Goal: Information Seeking & Learning: Learn about a topic

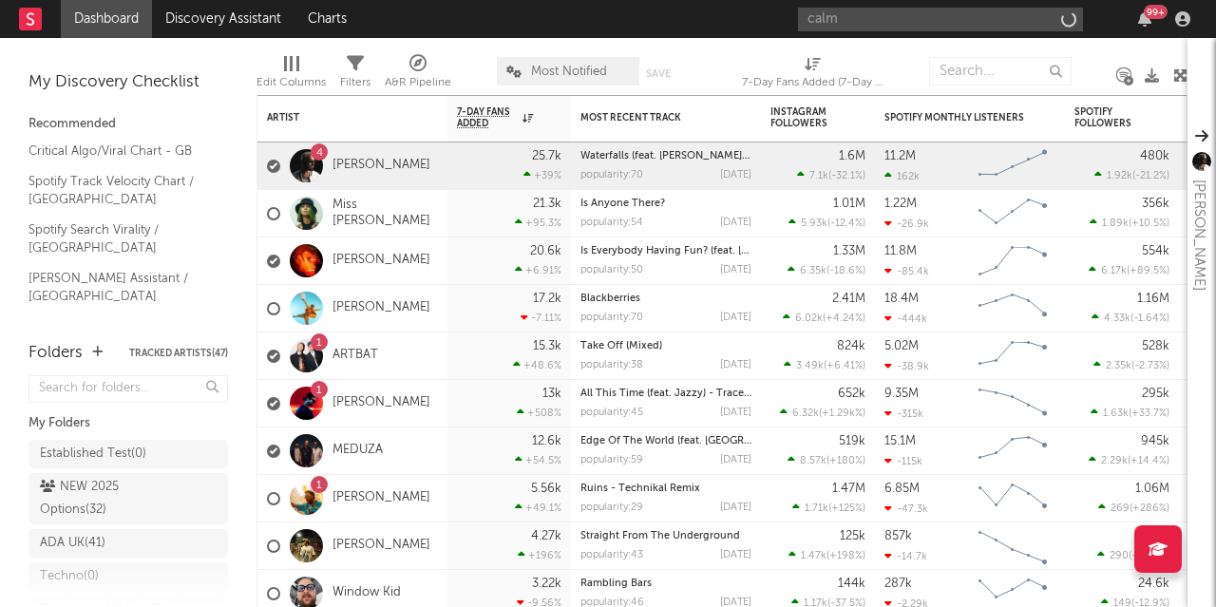
type input "calmy"
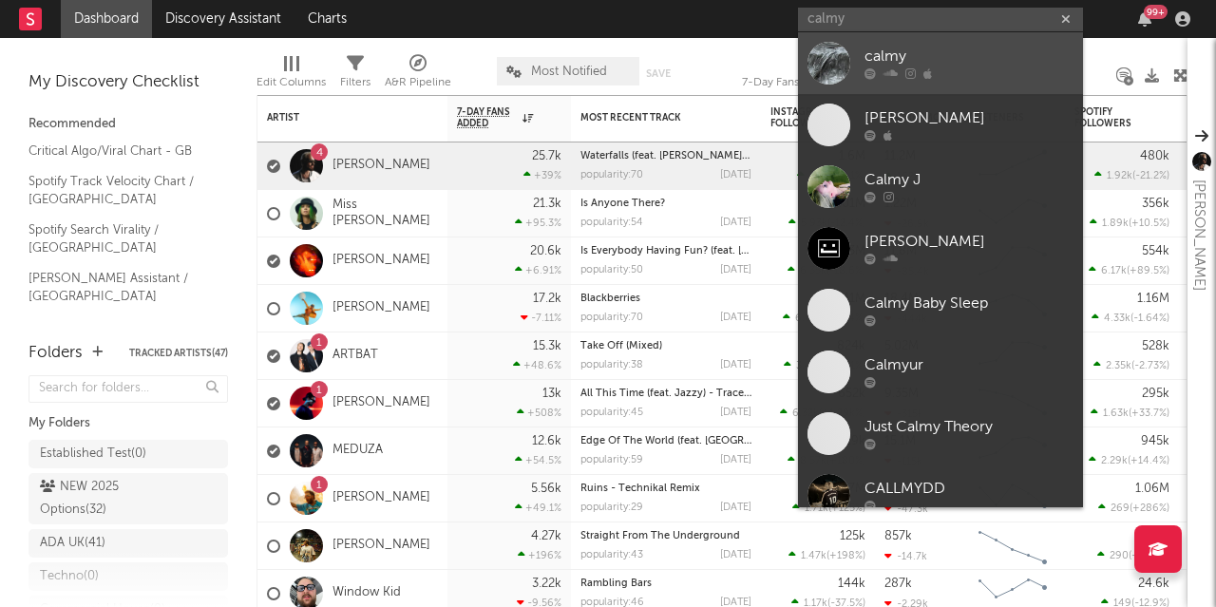
click at [849, 50] on div at bounding box center [829, 63] width 43 height 43
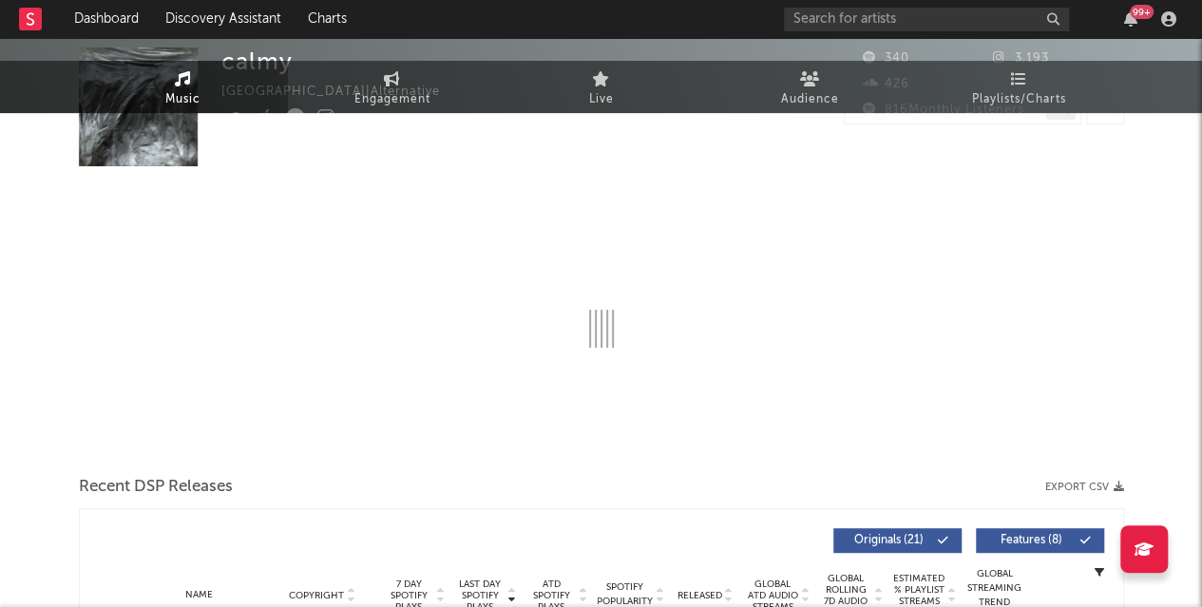
select select "1w"
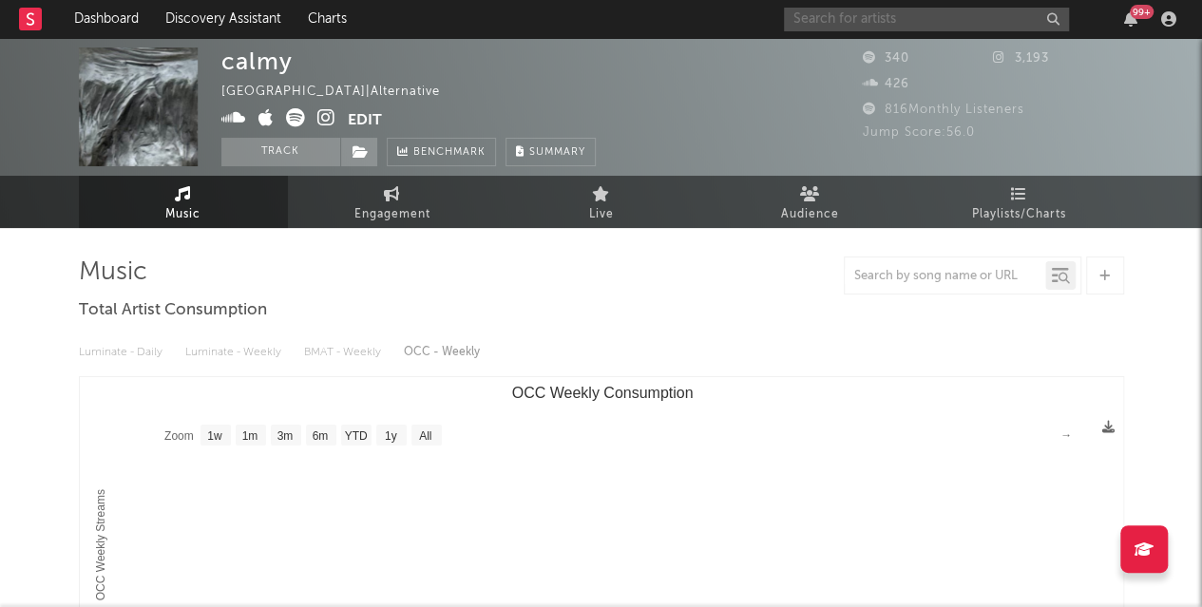
click at [836, 20] on input "text" at bounding box center [926, 20] width 285 height 24
type input "calmy"
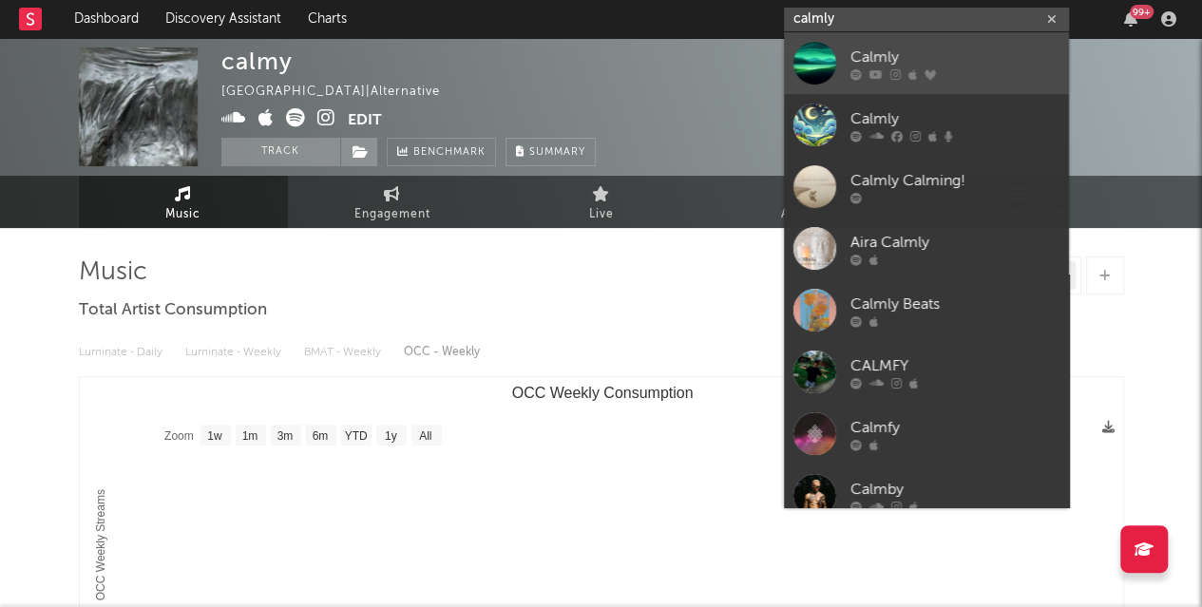
type input "calmly"
click at [927, 56] on div "Calmly" at bounding box center [954, 57] width 209 height 23
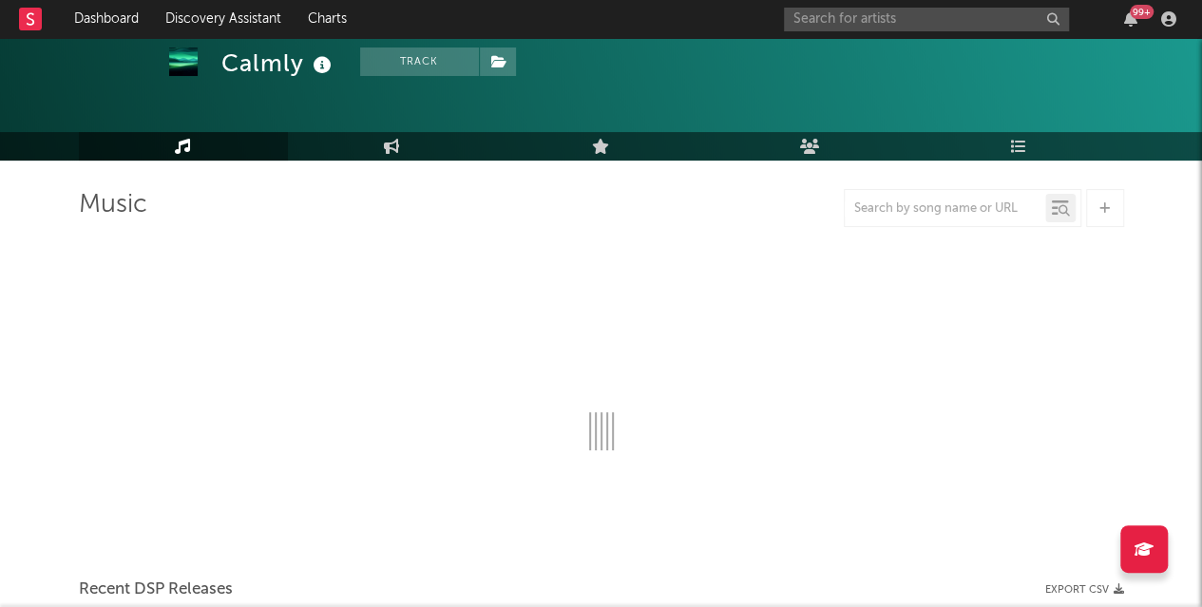
scroll to position [133, 0]
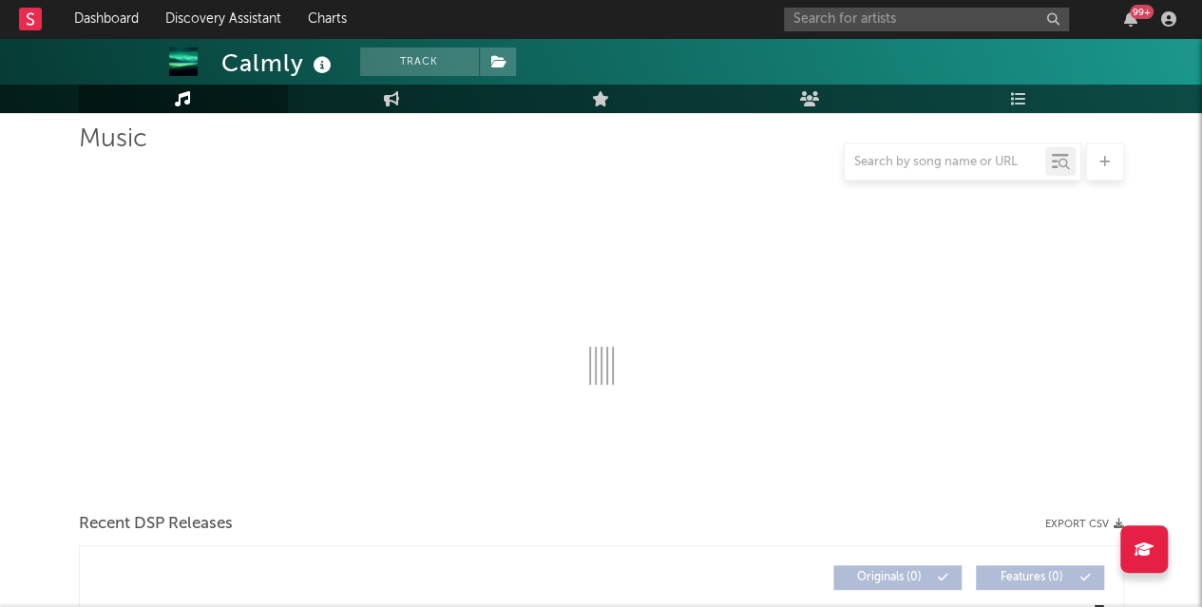
select select "6m"
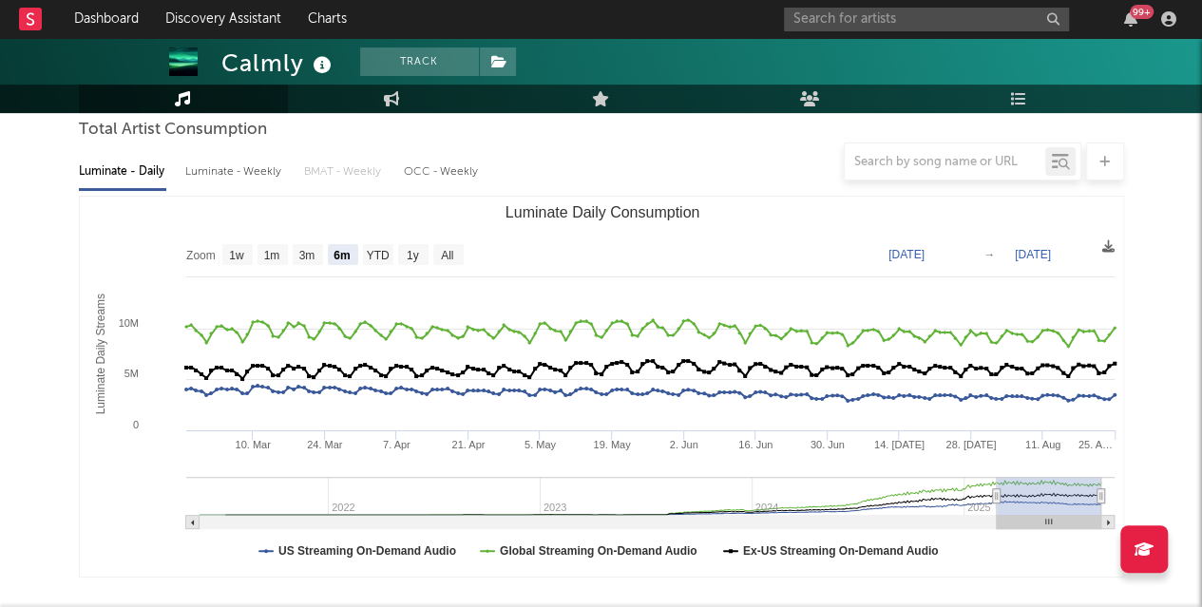
scroll to position [138, 0]
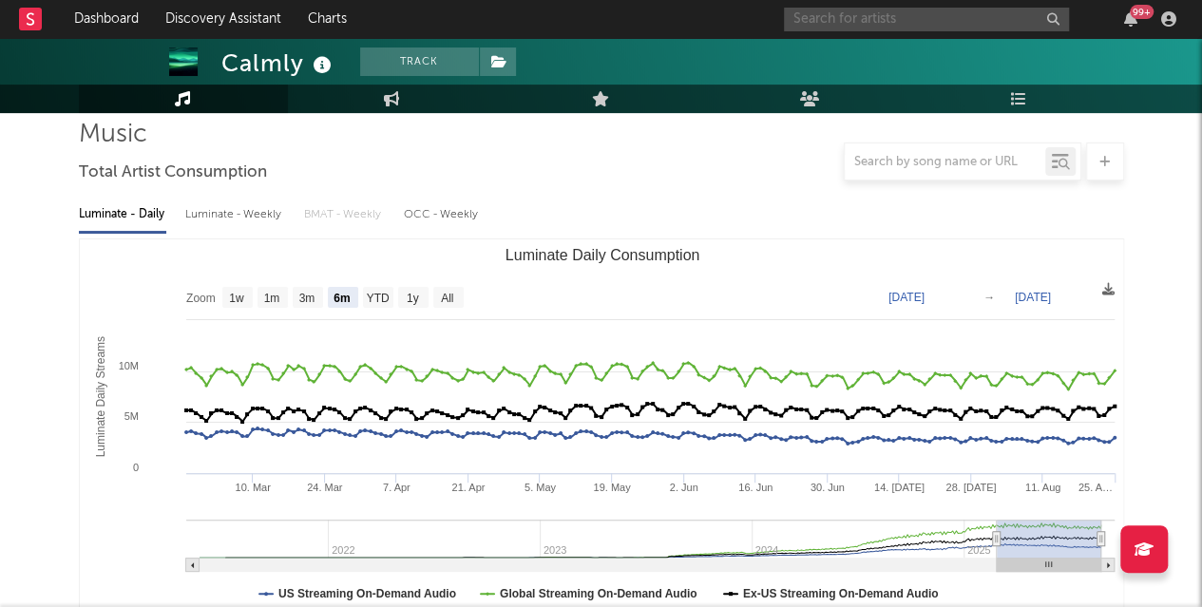
click at [848, 14] on input "text" at bounding box center [926, 20] width 285 height 24
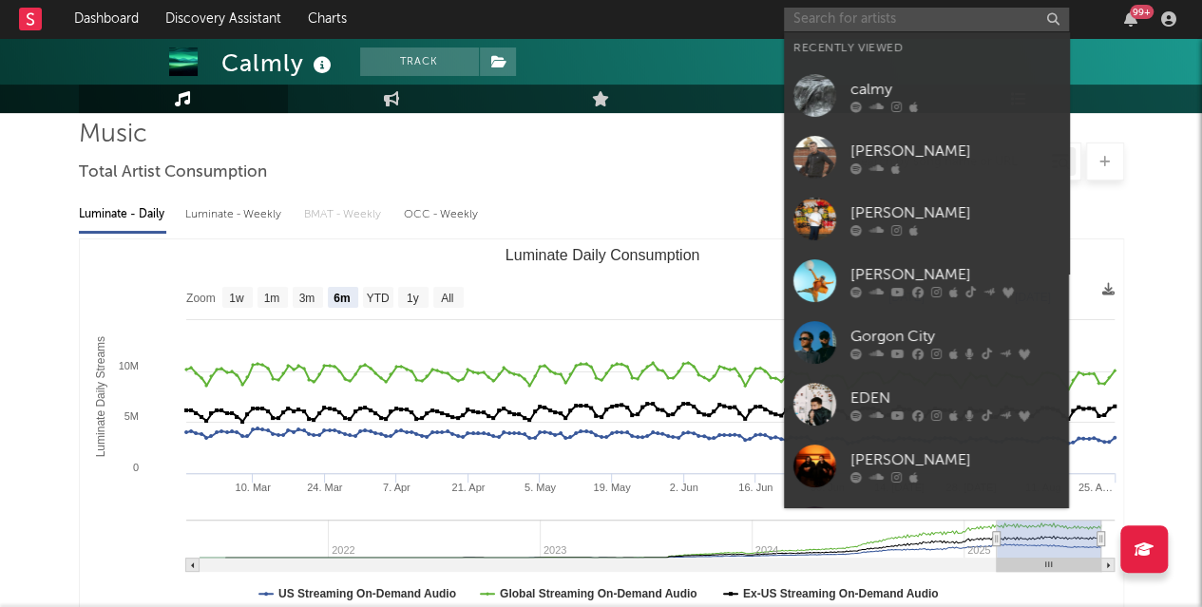
paste input "ATLXS"
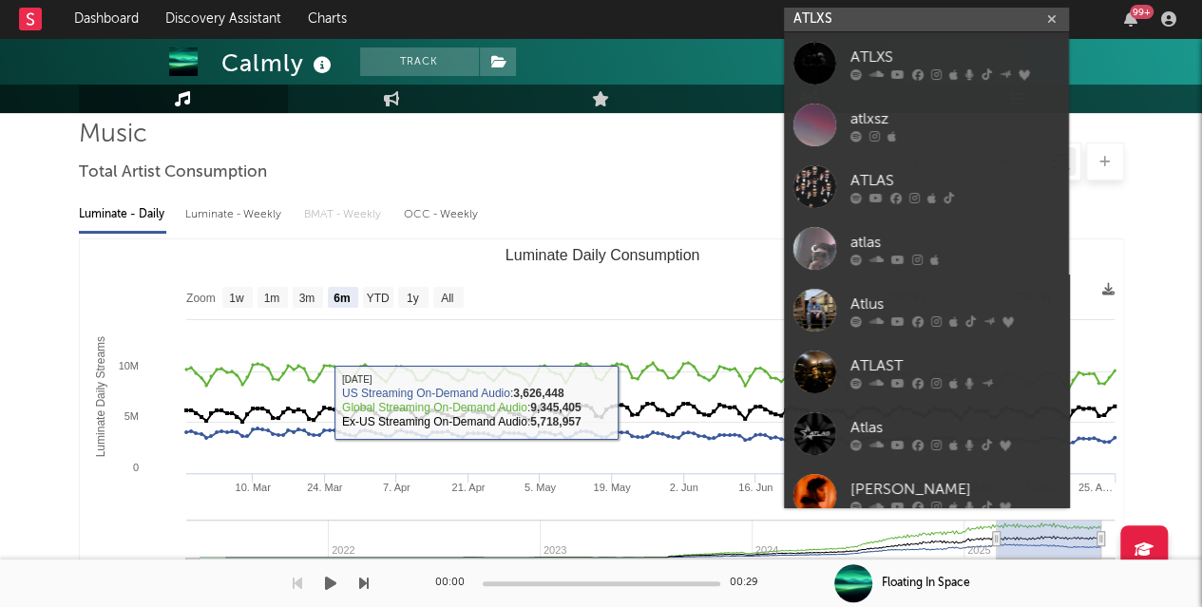
type input "ATLXS"
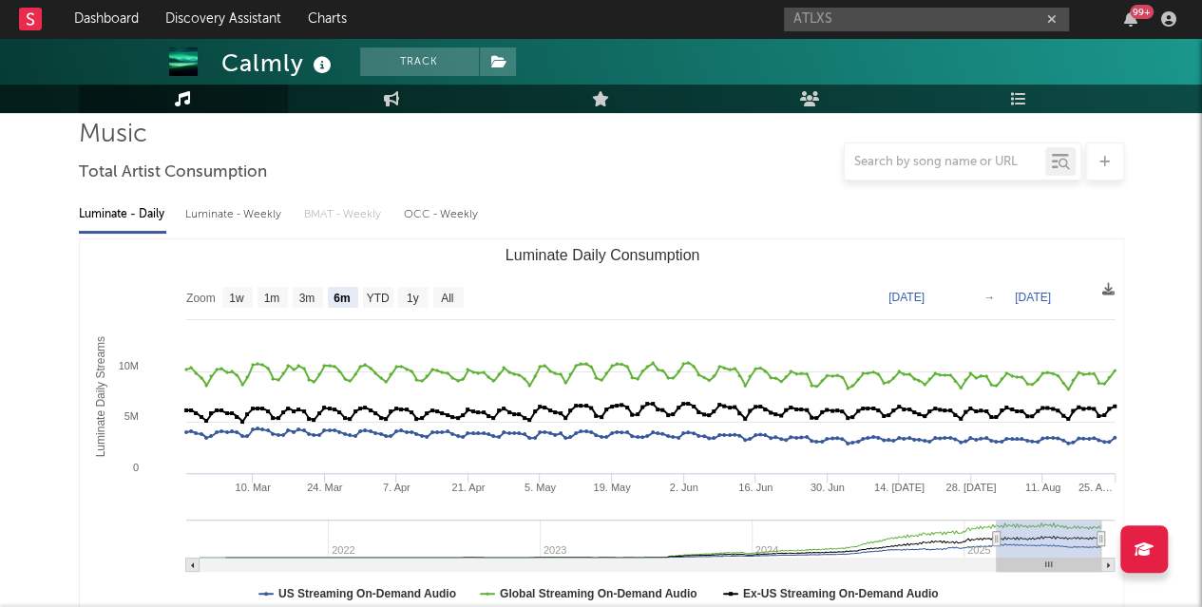
click at [866, 31] on div "ATLXS 99 +" at bounding box center [983, 19] width 399 height 38
click at [860, 18] on input "ATLXS" at bounding box center [926, 20] width 285 height 24
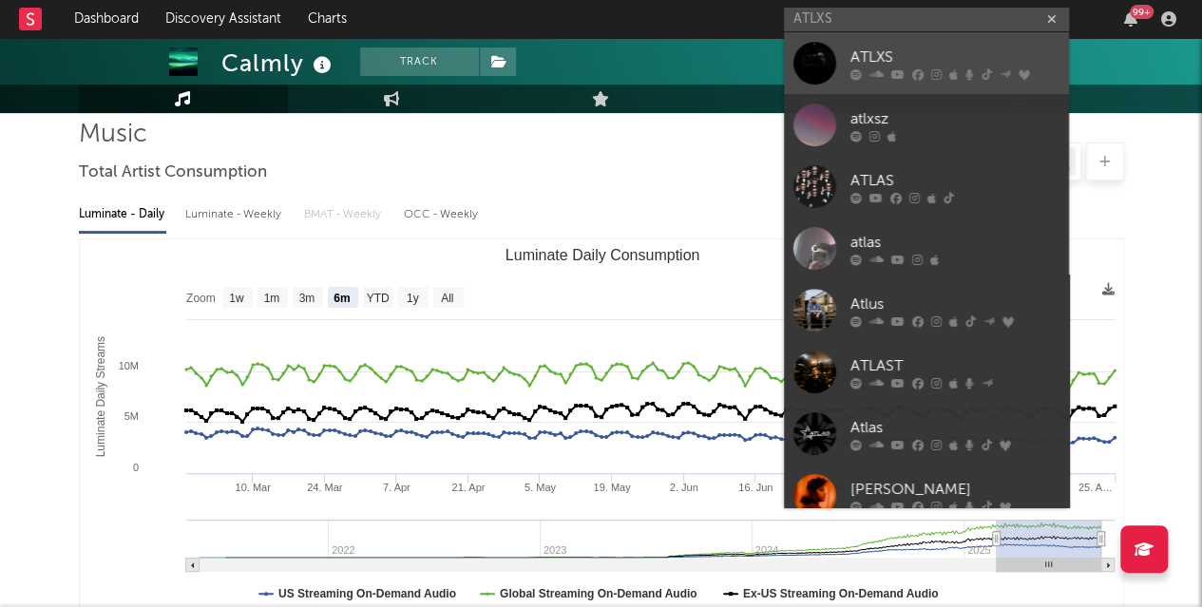
click at [884, 67] on div "ATLXS" at bounding box center [954, 57] width 209 height 23
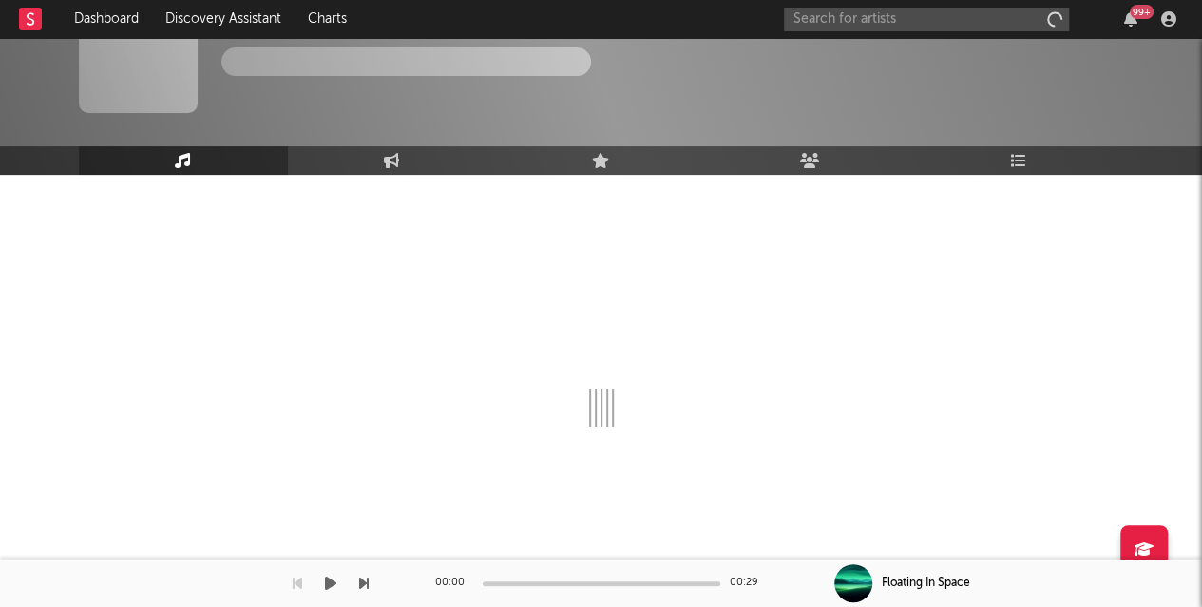
scroll to position [53, 0]
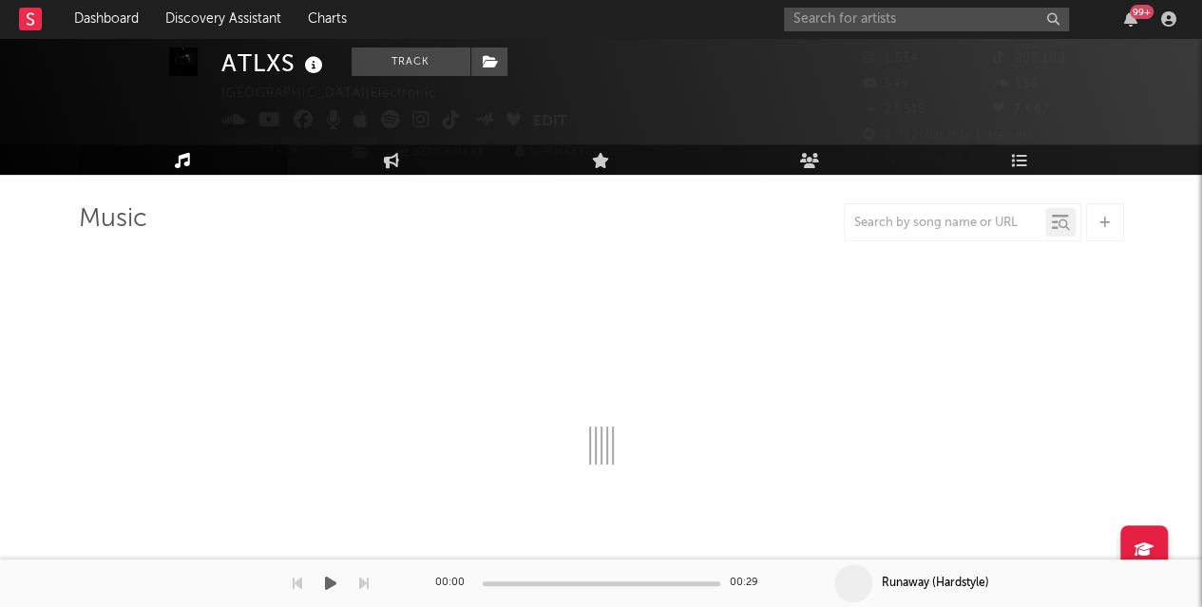
select select "1w"
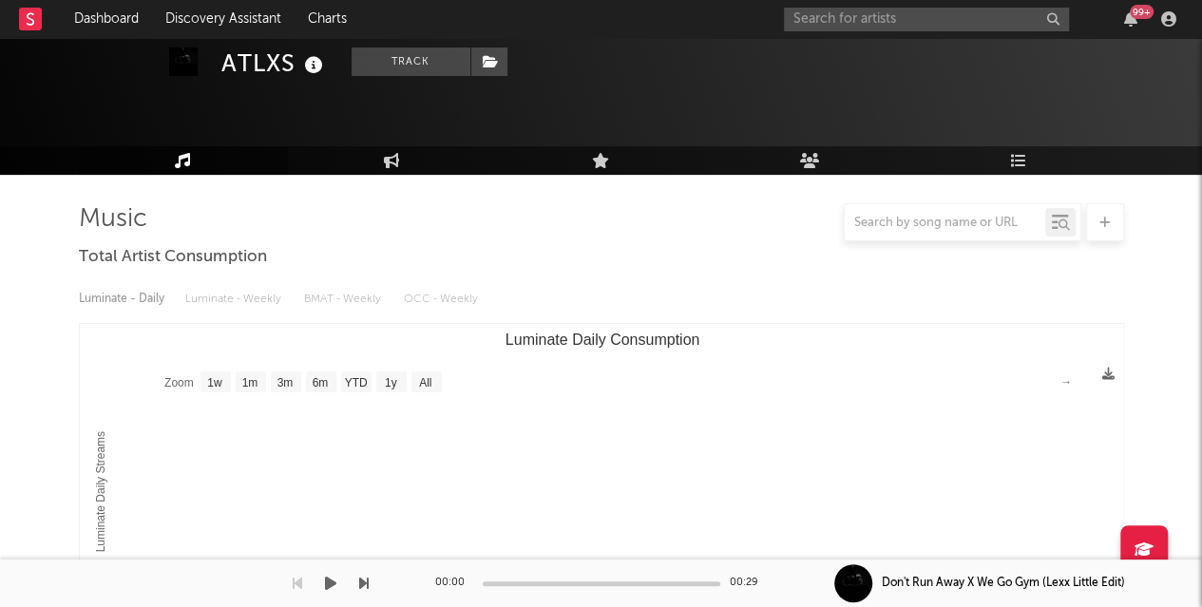
scroll to position [138, 0]
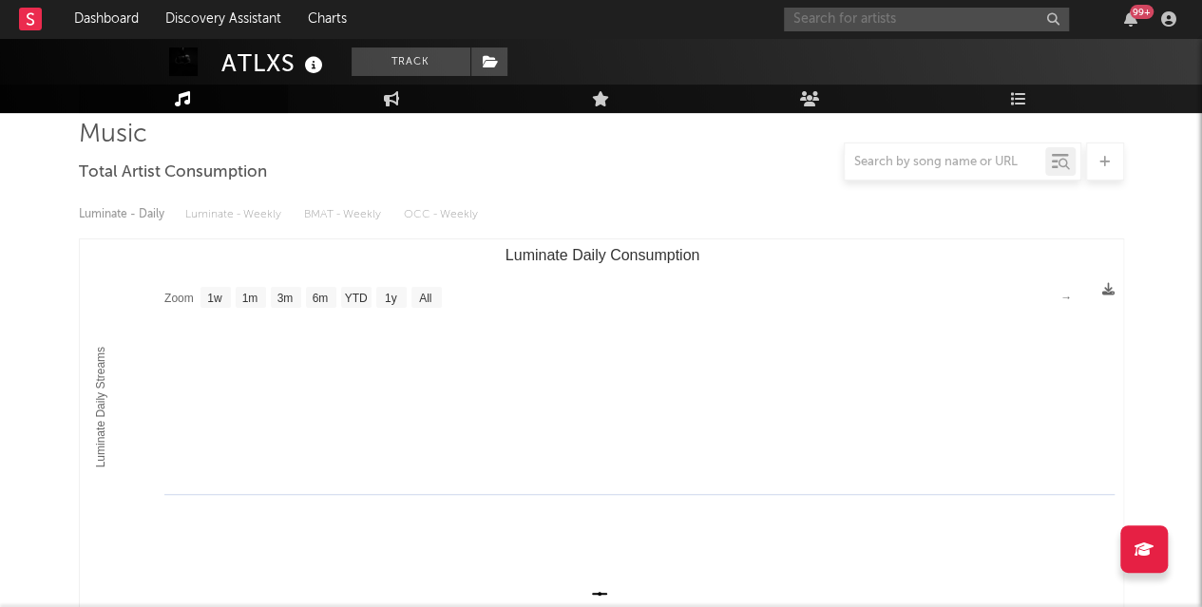
click at [857, 20] on input "text" at bounding box center [926, 20] width 285 height 24
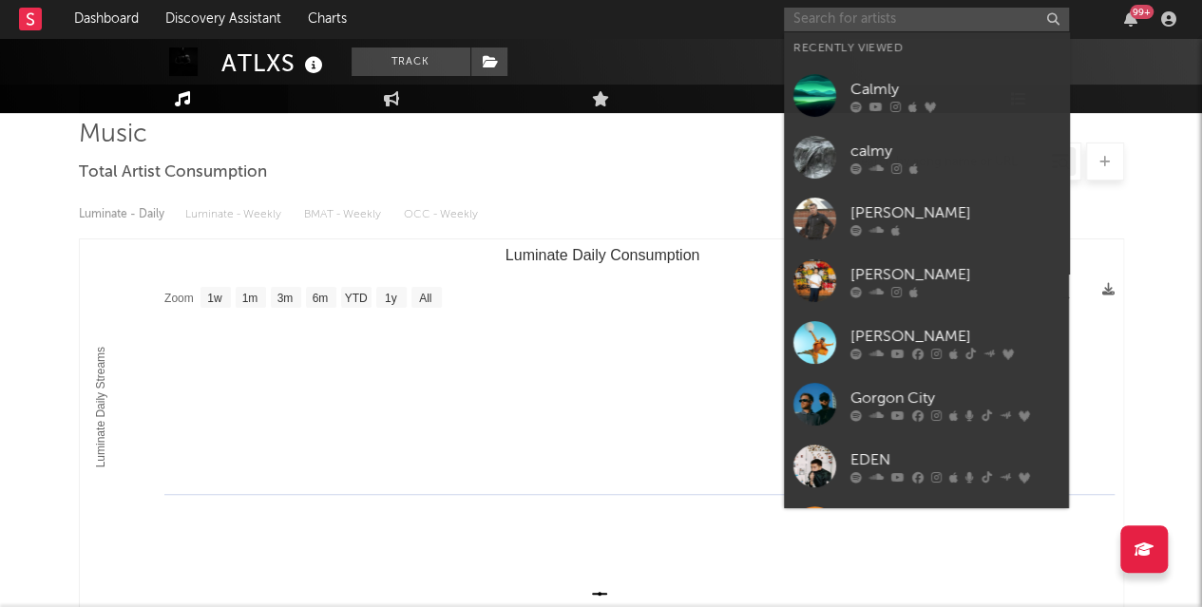
paste input "ATLXS"
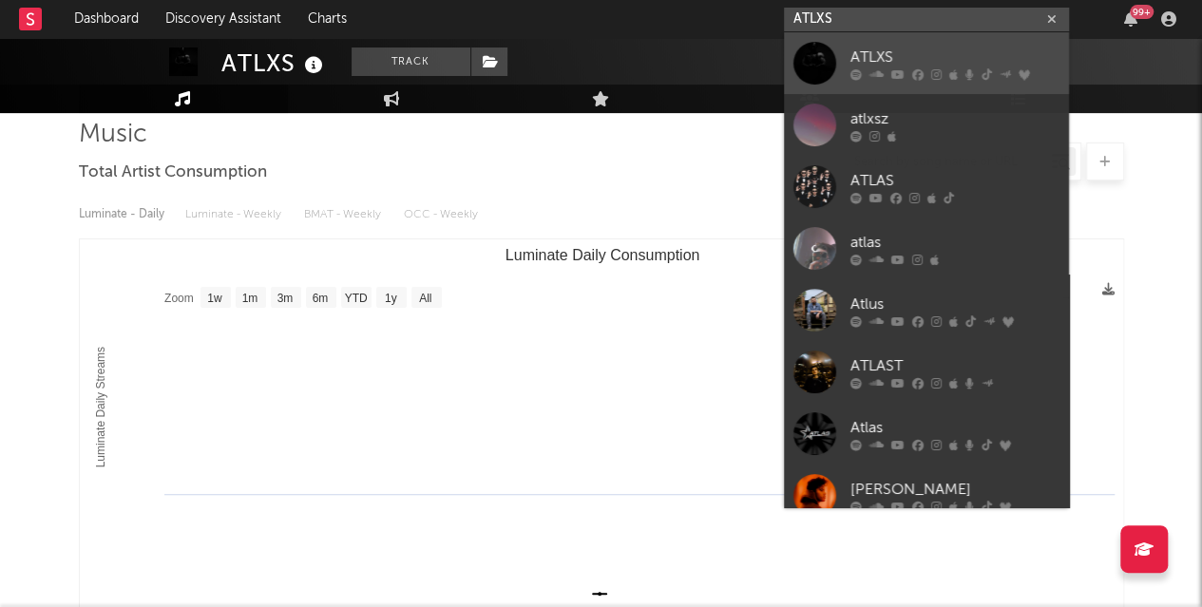
type input "ATLXS"
click at [832, 62] on div at bounding box center [814, 63] width 43 height 43
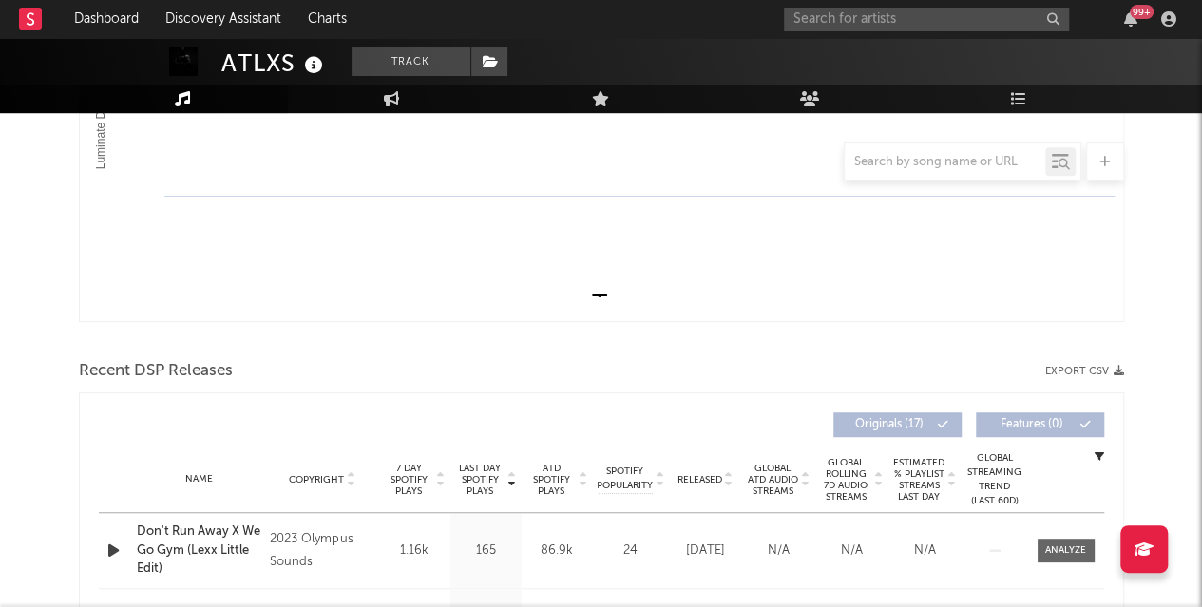
scroll to position [435, 0]
click at [822, 16] on input "text" at bounding box center [926, 20] width 285 height 24
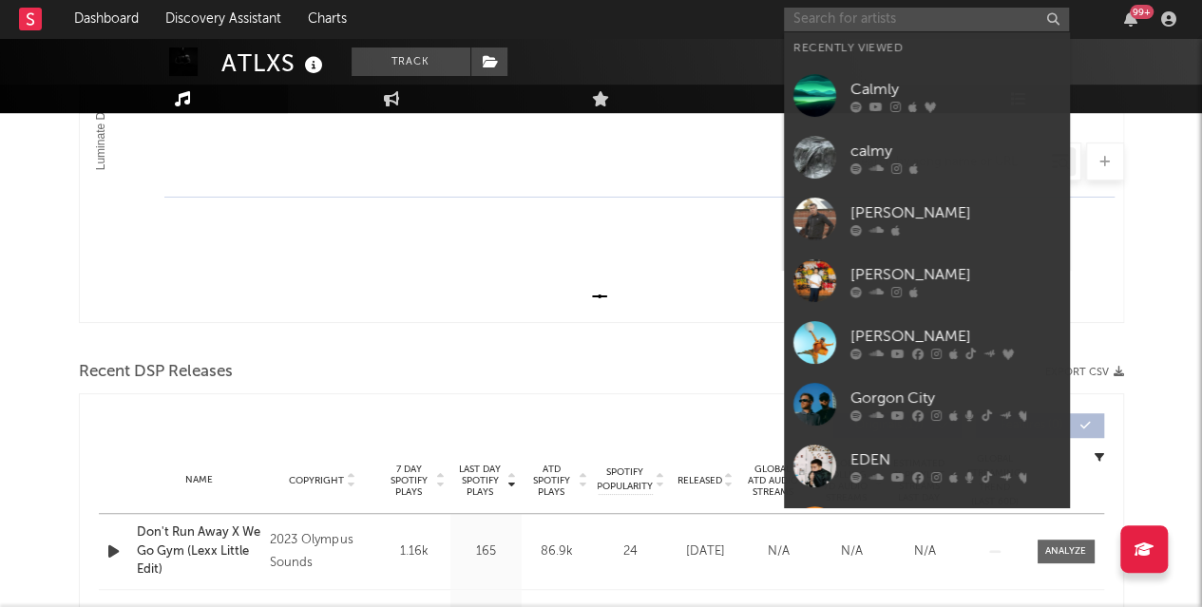
paste input "SLXUGHTER"
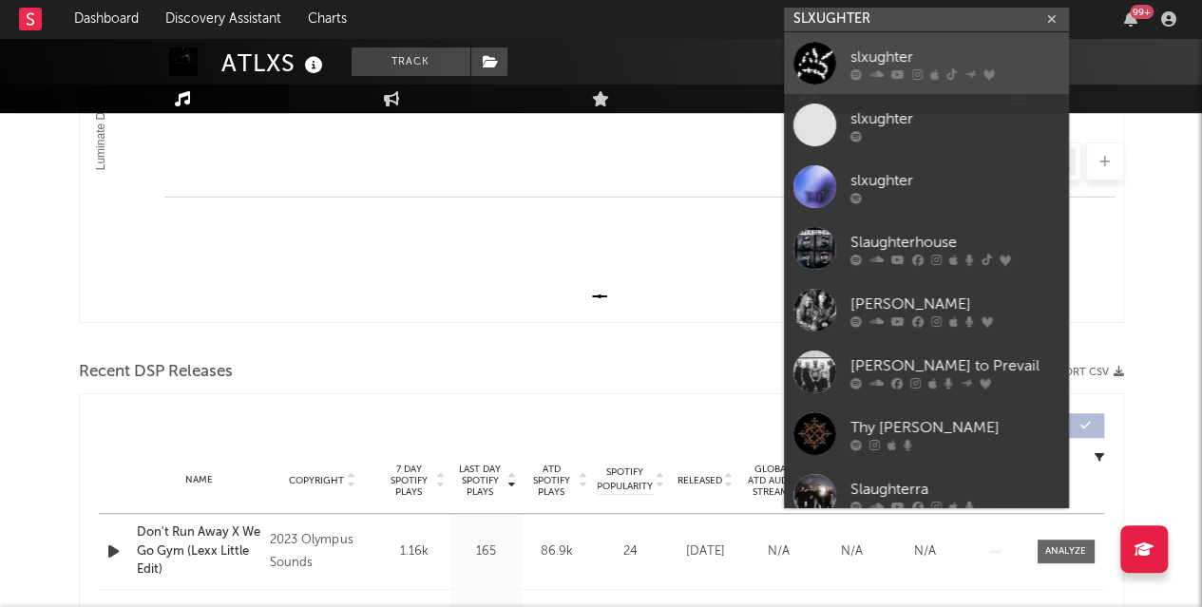
type input "SLXUGHTER"
click at [877, 48] on div "slxughter" at bounding box center [954, 57] width 209 height 23
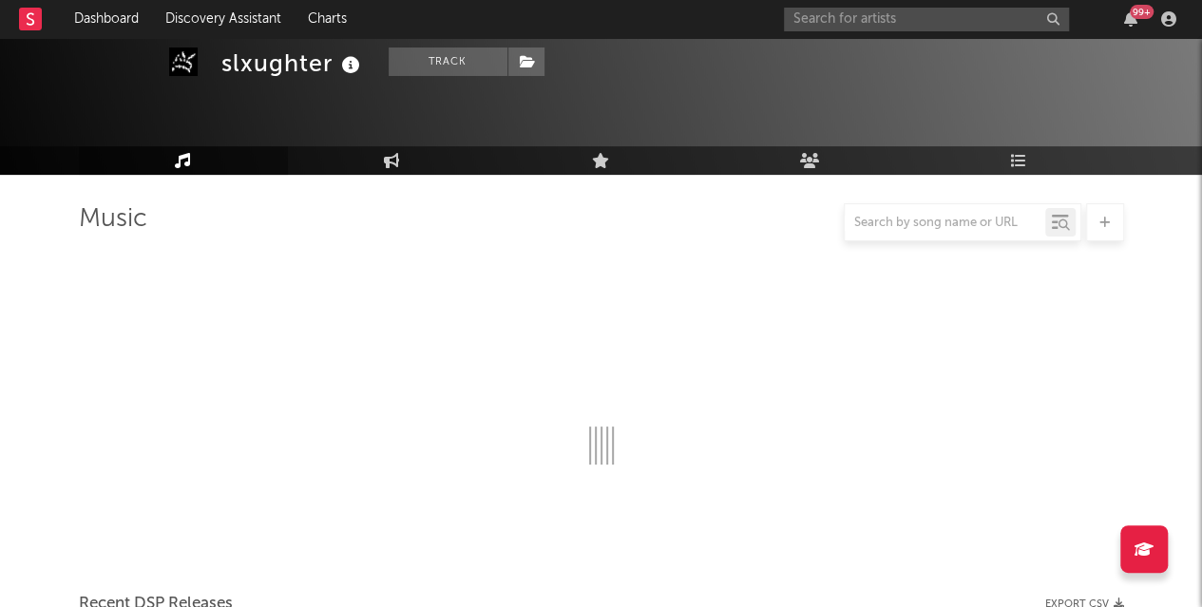
scroll to position [435, 0]
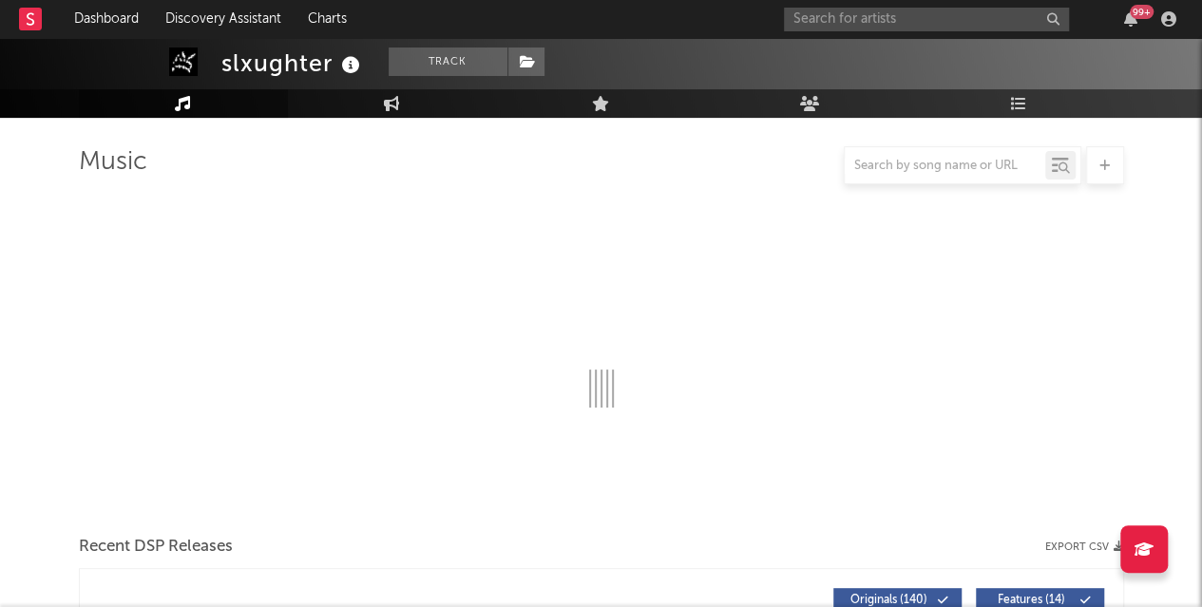
select select "6m"
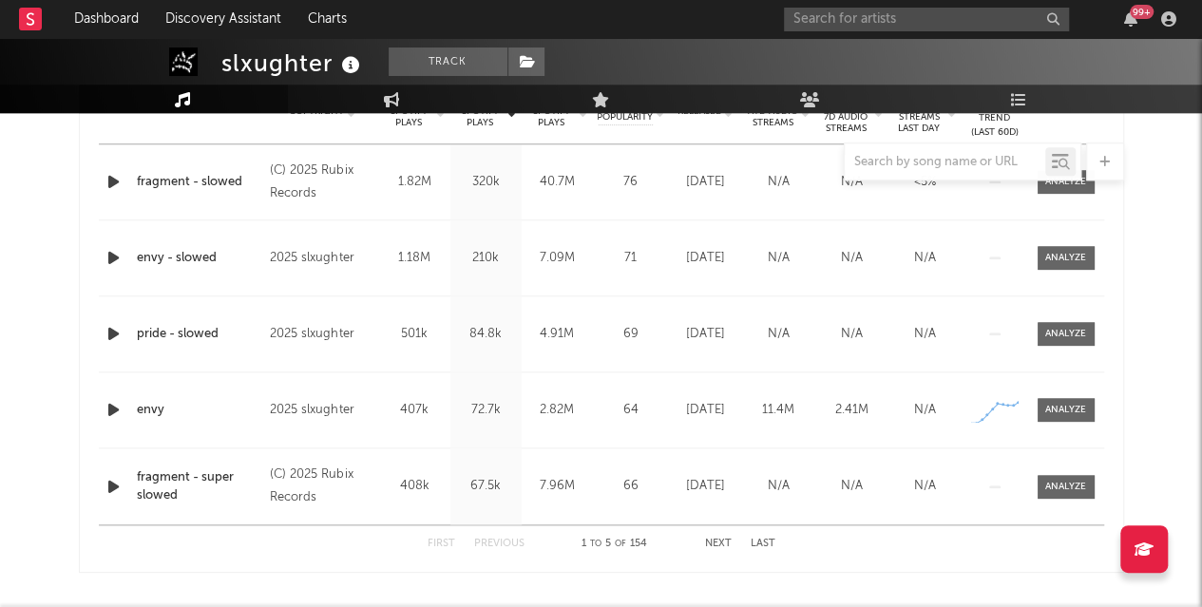
scroll to position [804, 0]
